Goal: Transaction & Acquisition: Book appointment/travel/reservation

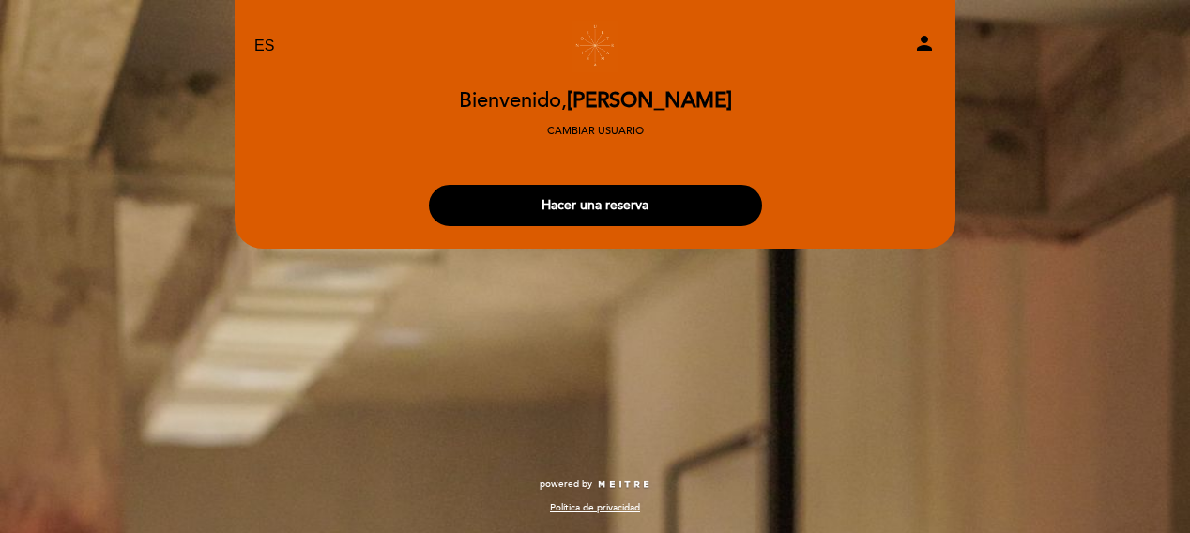
select select "es"
click at [569, 209] on button "Hacer una reserva" at bounding box center [595, 205] width 333 height 41
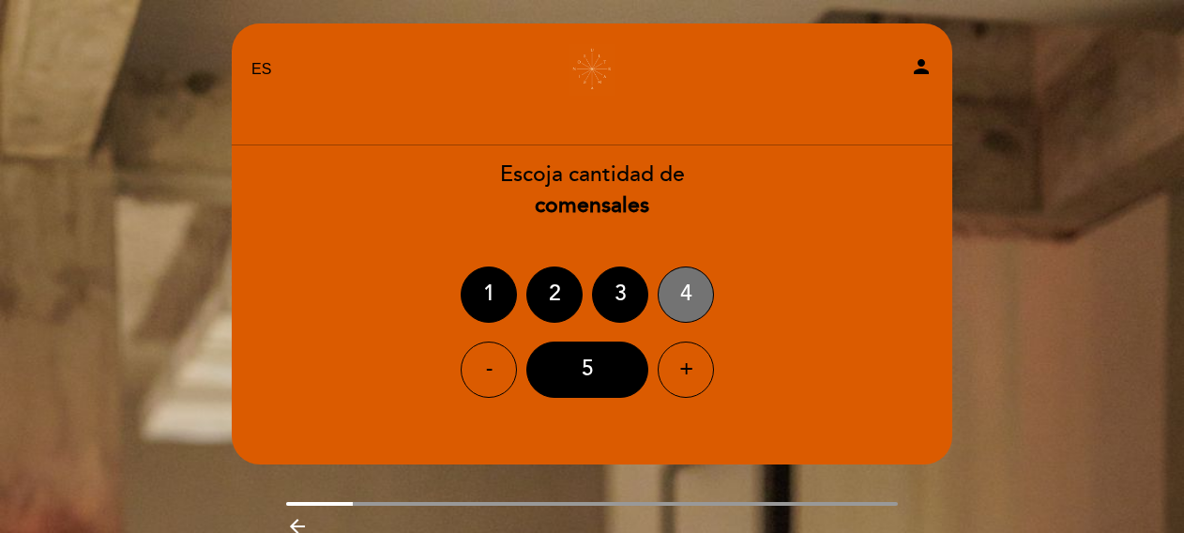
click at [688, 294] on div "4" at bounding box center [686, 294] width 56 height 56
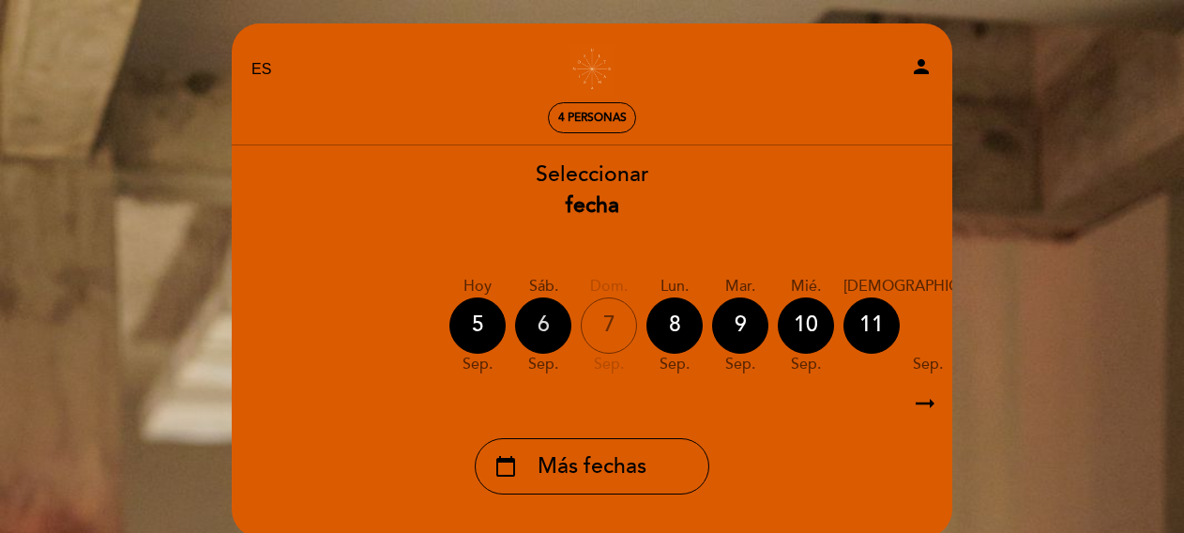
click at [546, 316] on div "6" at bounding box center [543, 325] width 56 height 56
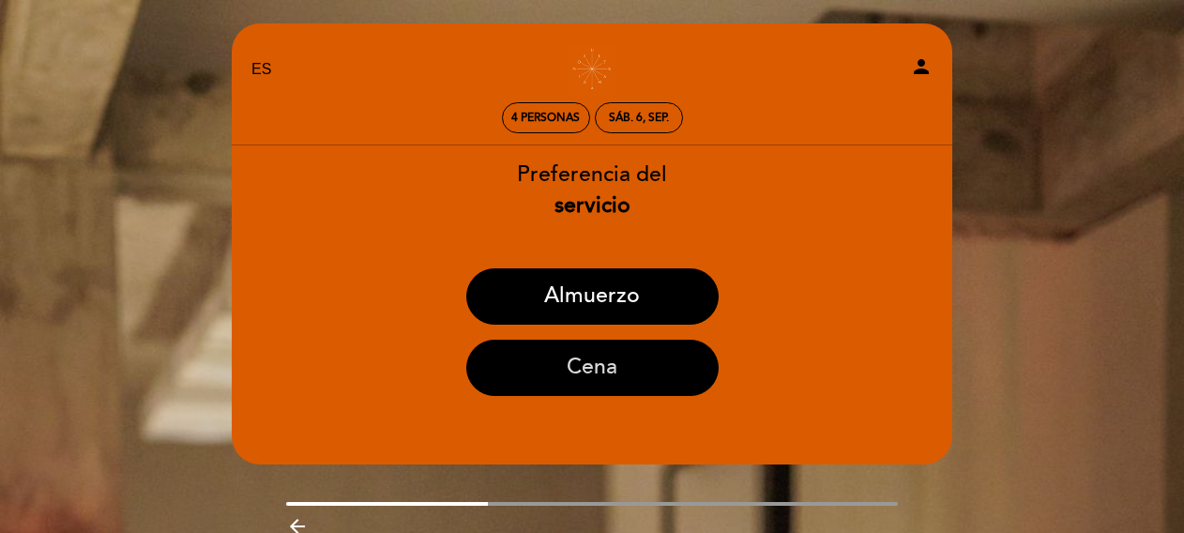
click at [585, 367] on button "Cena" at bounding box center [592, 368] width 252 height 56
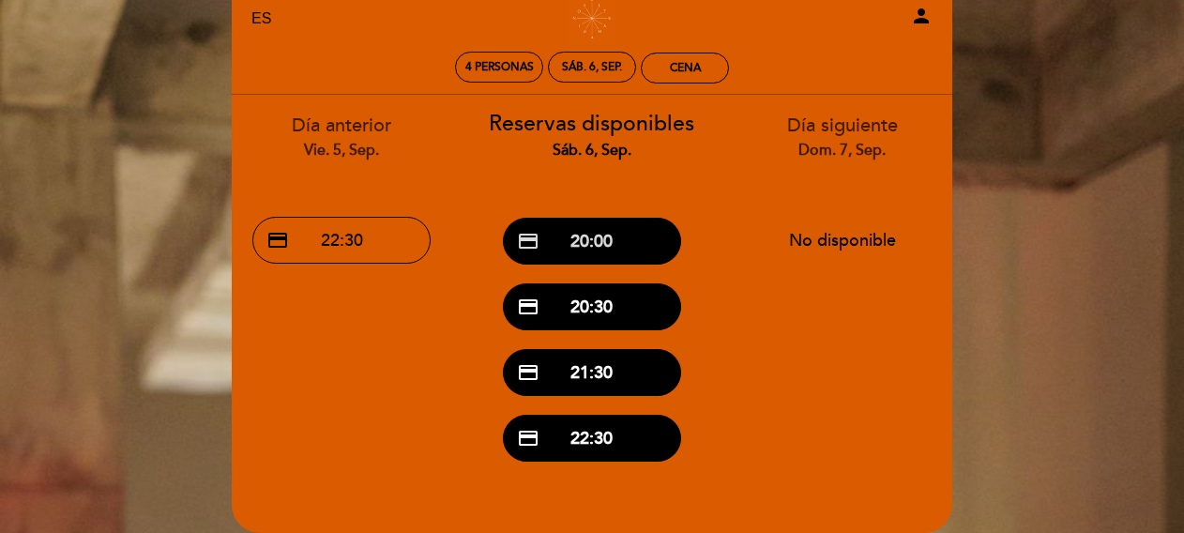
scroll to position [94, 0]
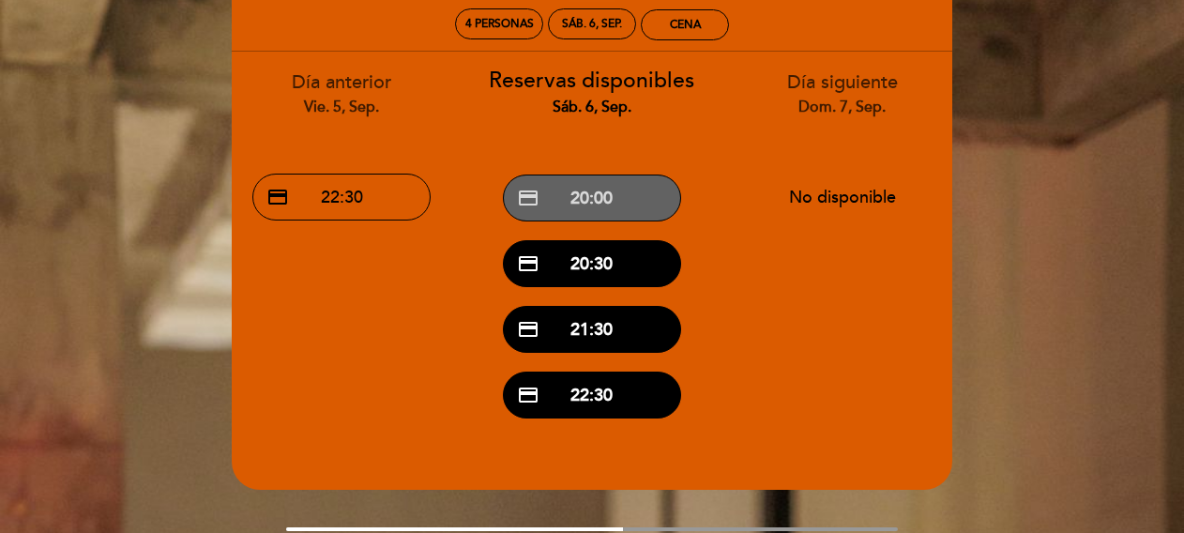
click at [584, 200] on button "credit_card 20:00" at bounding box center [592, 197] width 178 height 47
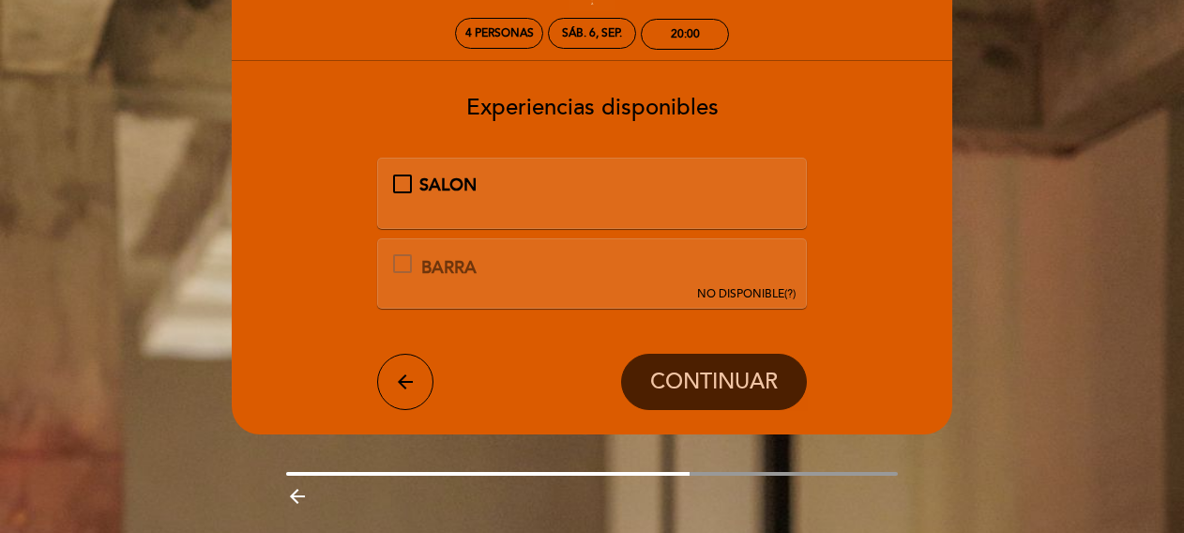
scroll to position [0, 0]
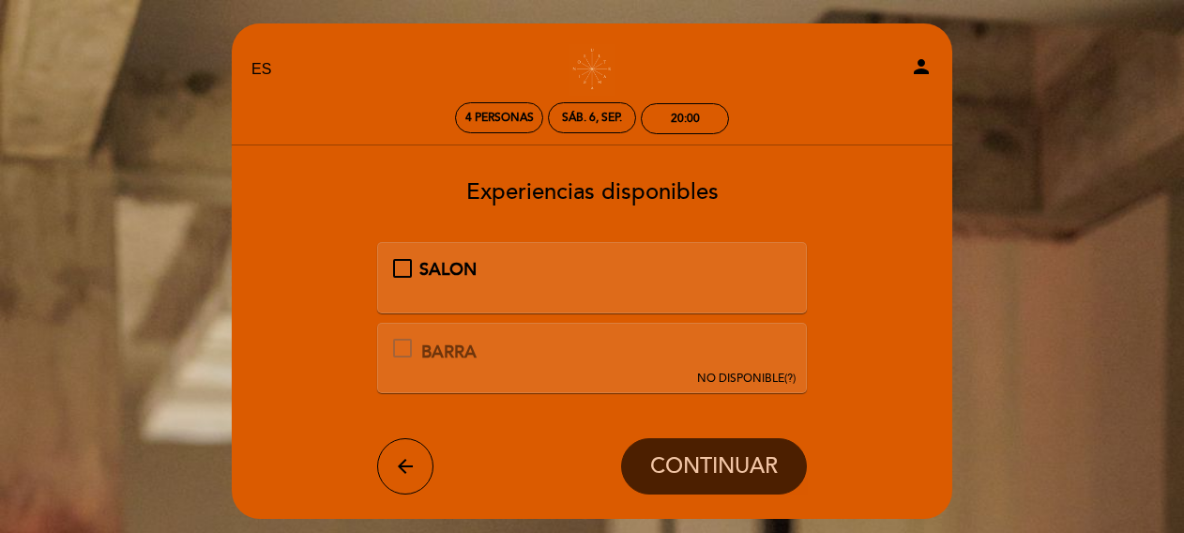
click at [397, 259] on div "SALON" at bounding box center [592, 270] width 399 height 24
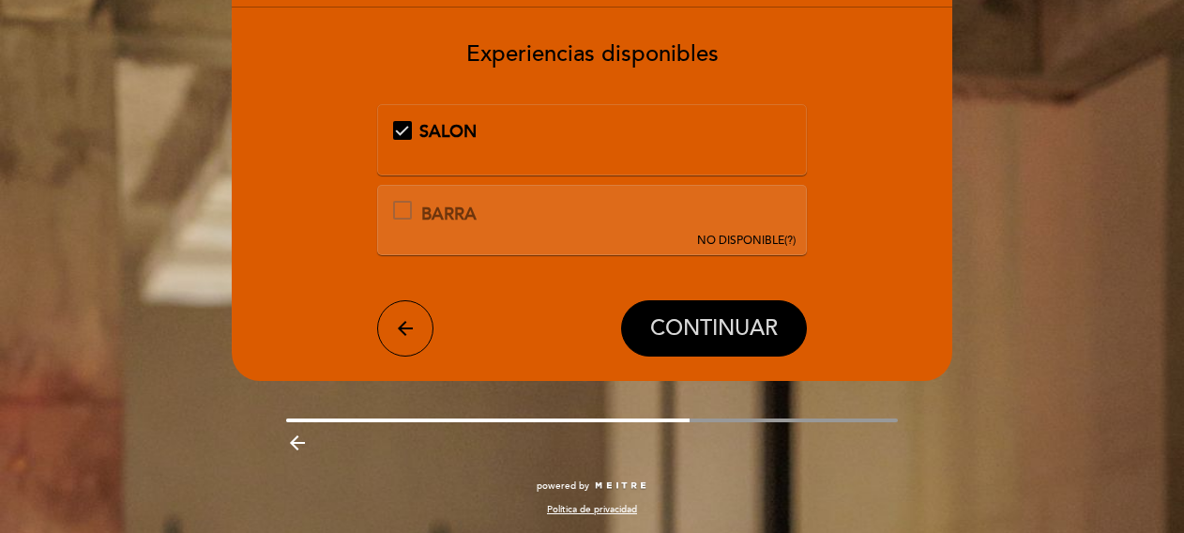
click at [692, 329] on span "CONTINUAR" at bounding box center [714, 329] width 128 height 26
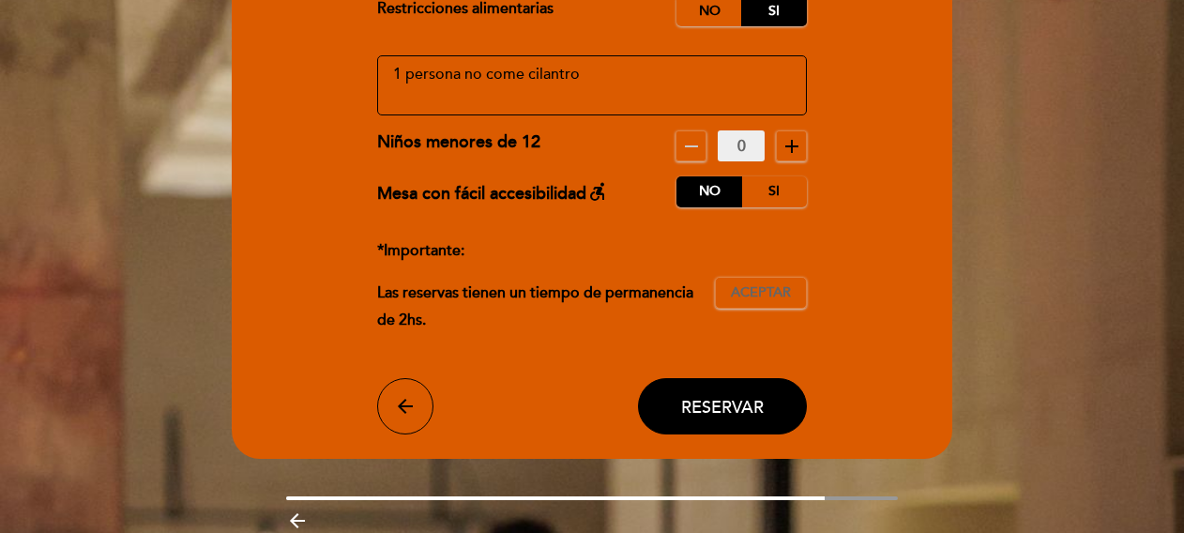
scroll to position [272, 0]
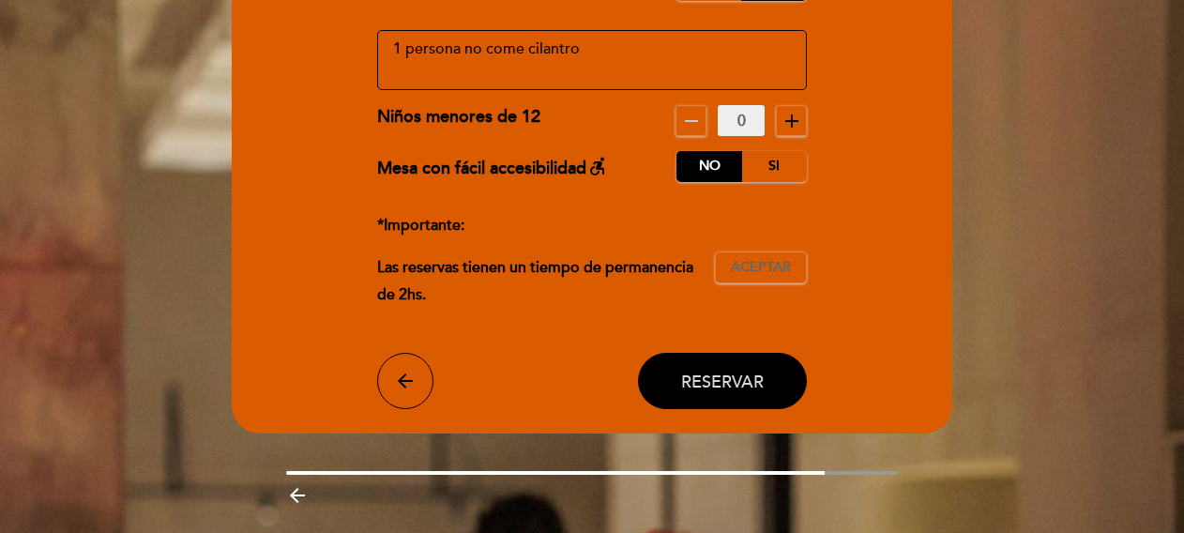
click at [725, 372] on span "Reservar" at bounding box center [722, 381] width 83 height 21
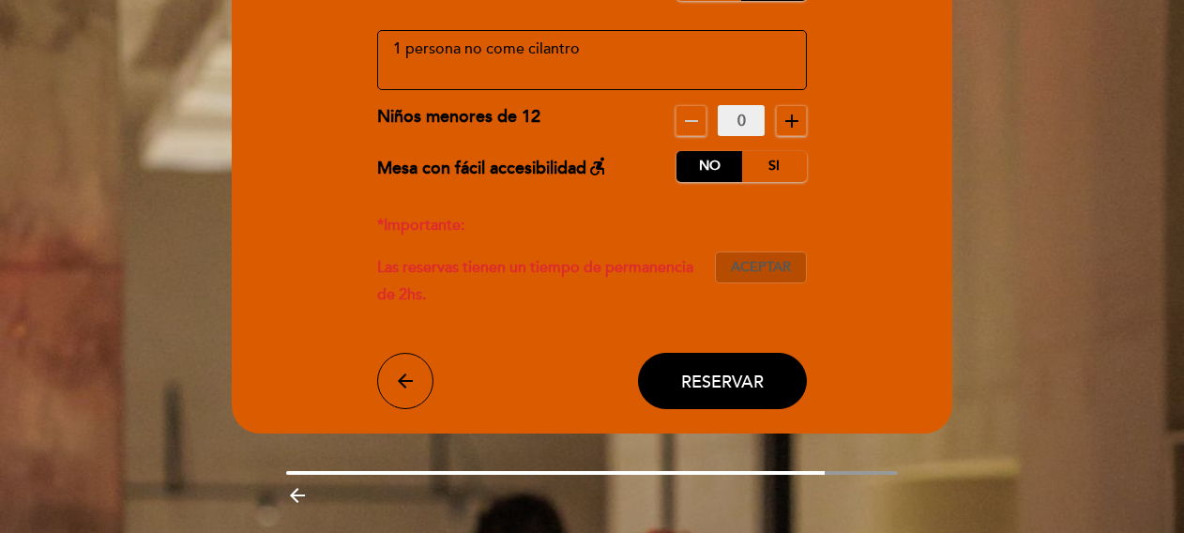
click at [725, 262] on button "Aceptar Aceptado" at bounding box center [761, 267] width 92 height 32
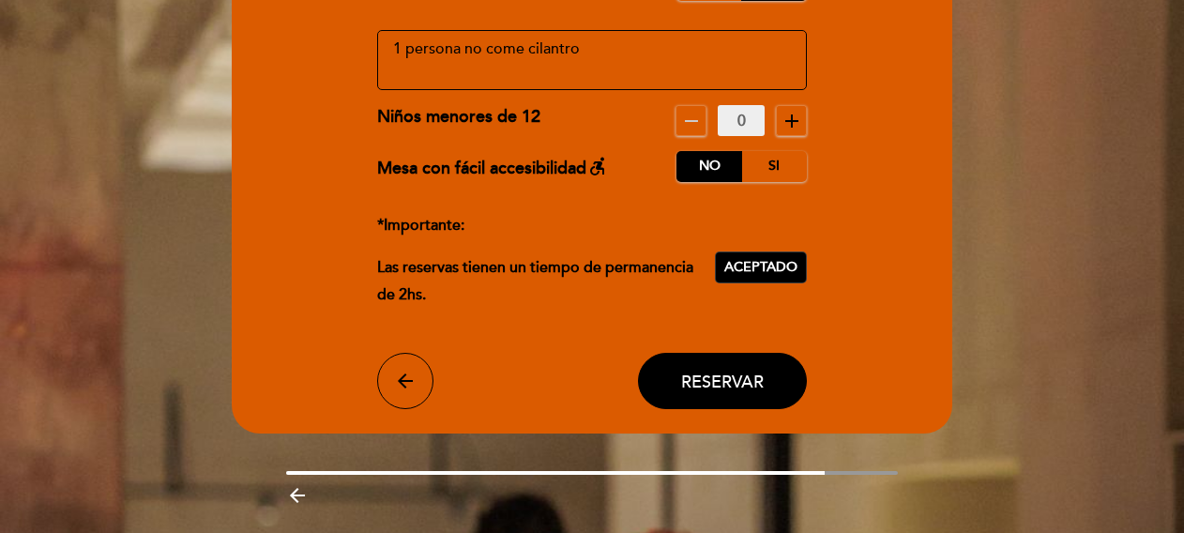
click at [743, 380] on span "Reservar" at bounding box center [722, 381] width 83 height 21
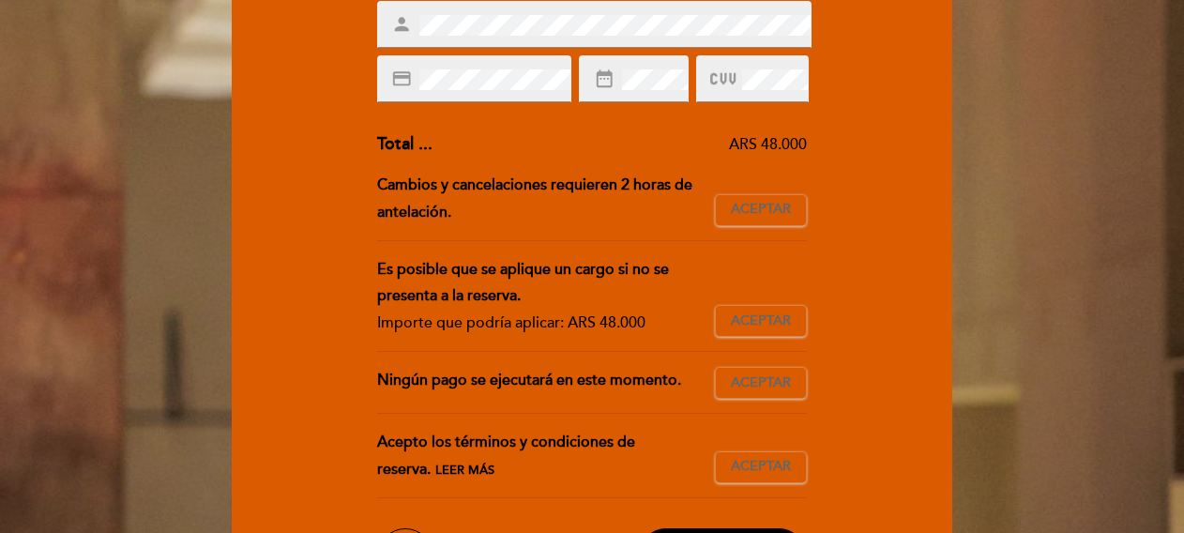
scroll to position [375, 0]
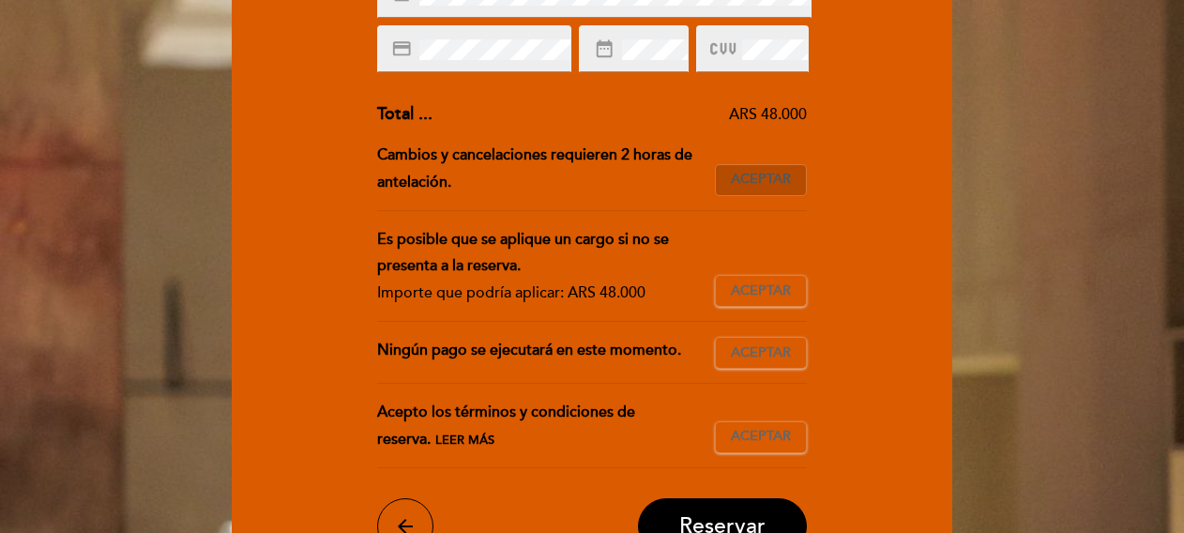
click at [758, 181] on span "Aceptar" at bounding box center [761, 180] width 60 height 20
click at [760, 303] on button "Aceptar Aceptado" at bounding box center [761, 291] width 92 height 32
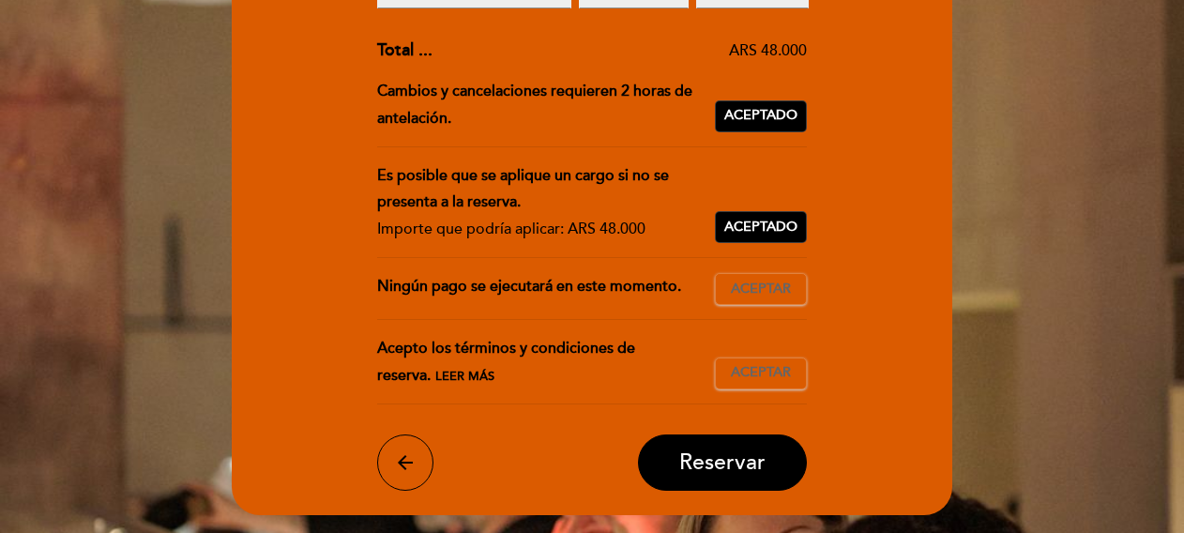
scroll to position [469, 0]
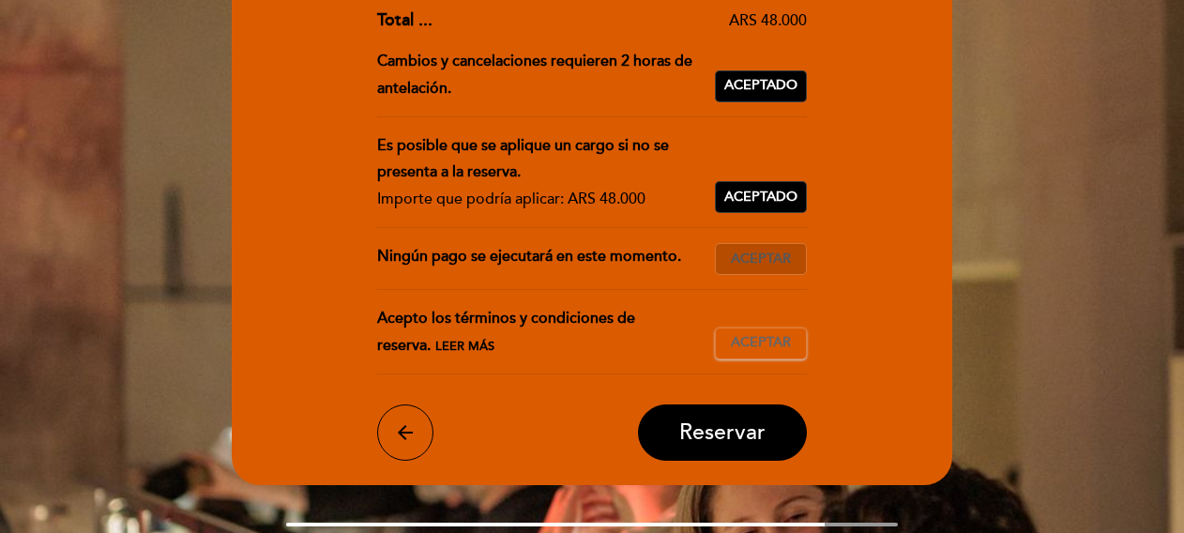
click at [753, 265] on span "Aceptar" at bounding box center [761, 260] width 60 height 20
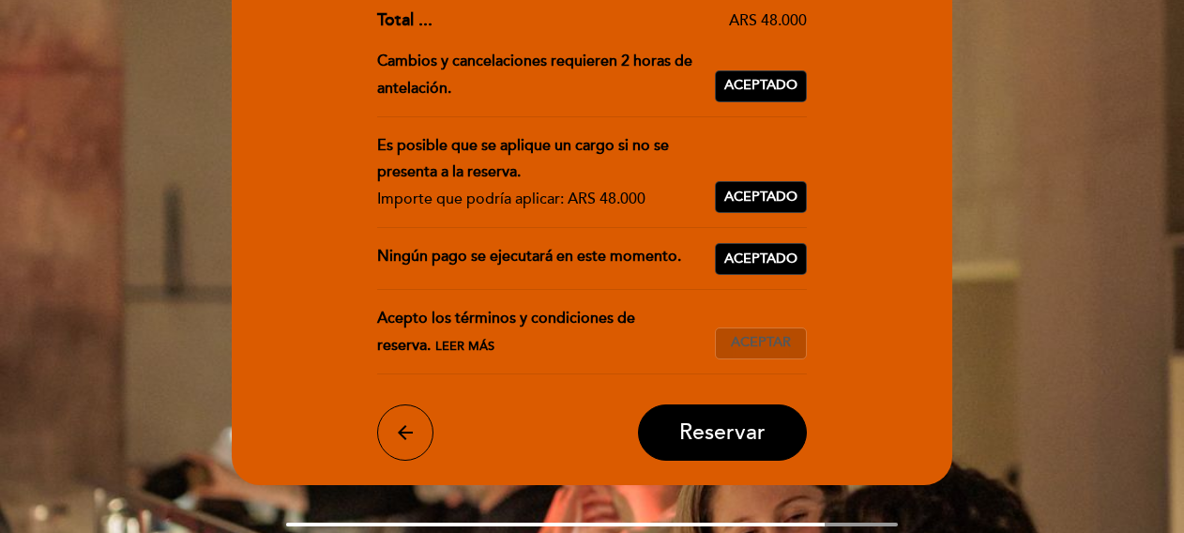
click at [743, 342] on span "Aceptar" at bounding box center [761, 343] width 60 height 20
click at [707, 436] on span "Reservar" at bounding box center [722, 432] width 86 height 26
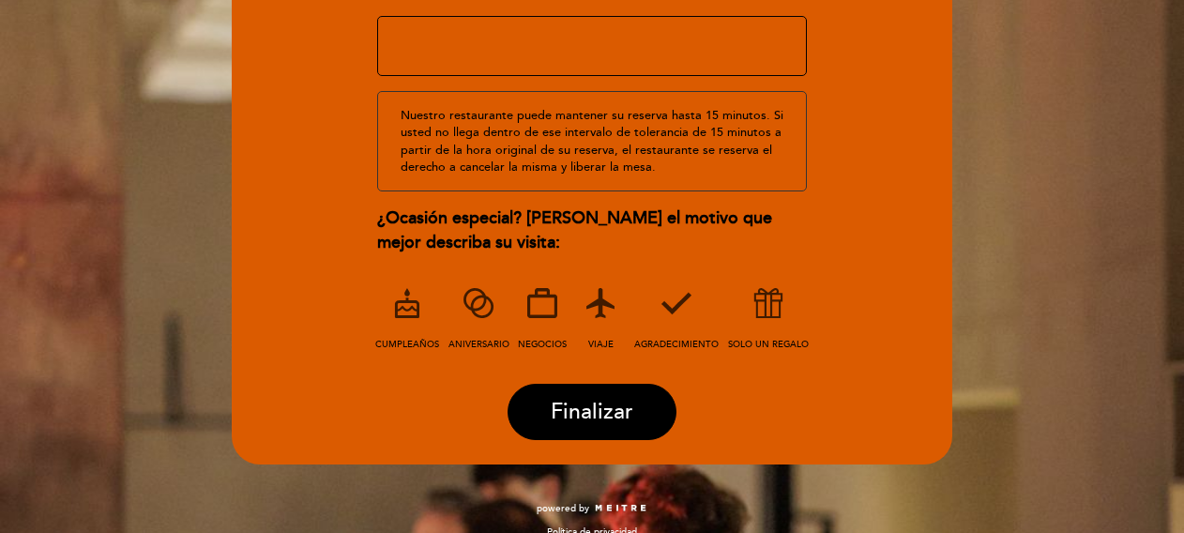
scroll to position [364, 0]
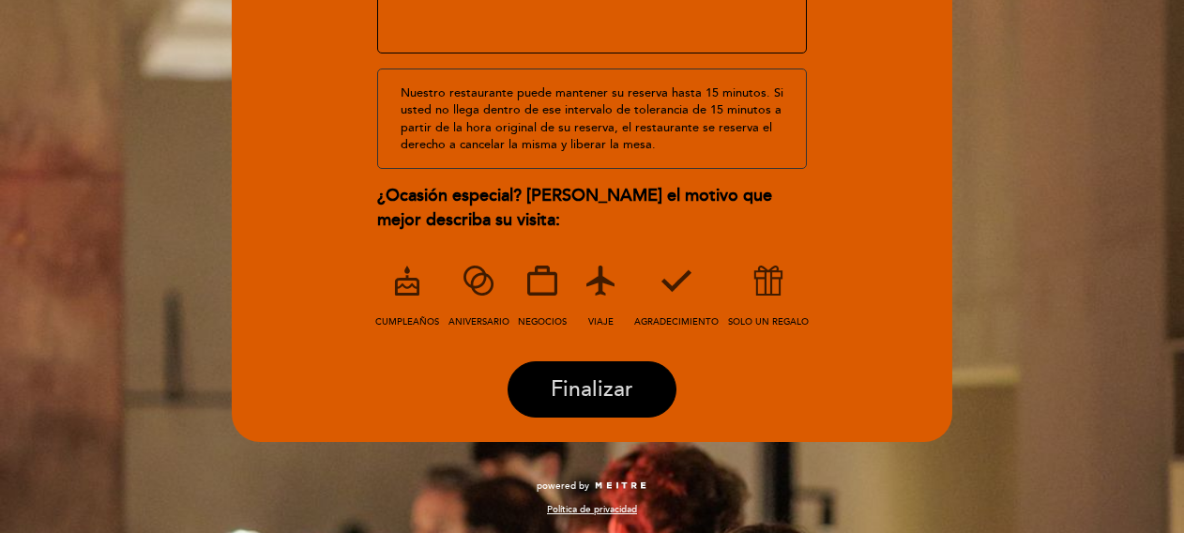
click at [584, 389] on span "Finalizar" at bounding box center [592, 389] width 83 height 26
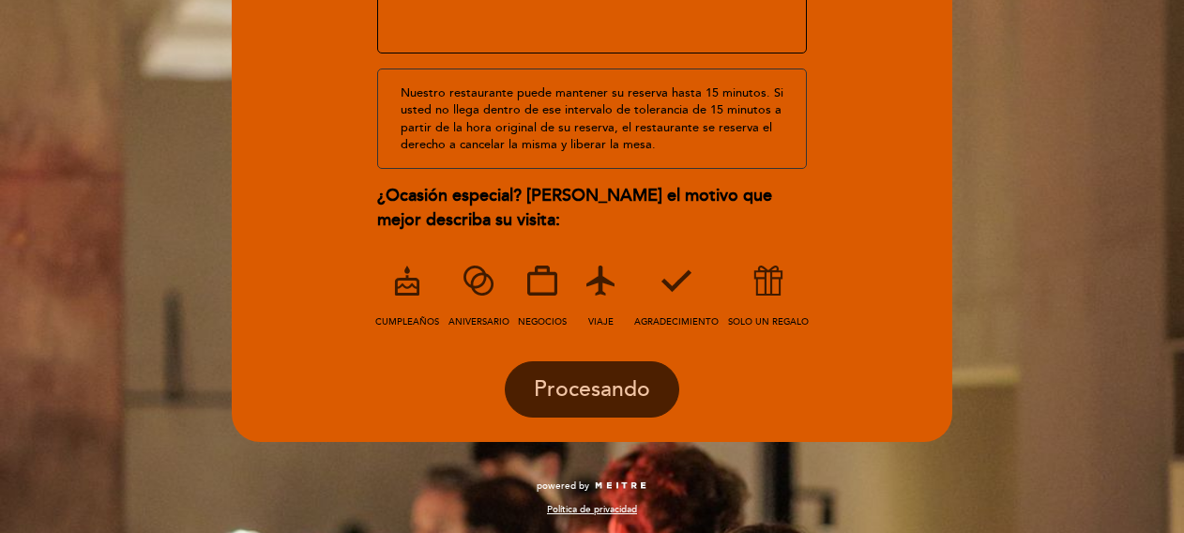
scroll to position [23, 0]
